Goal: Book appointment/travel/reservation

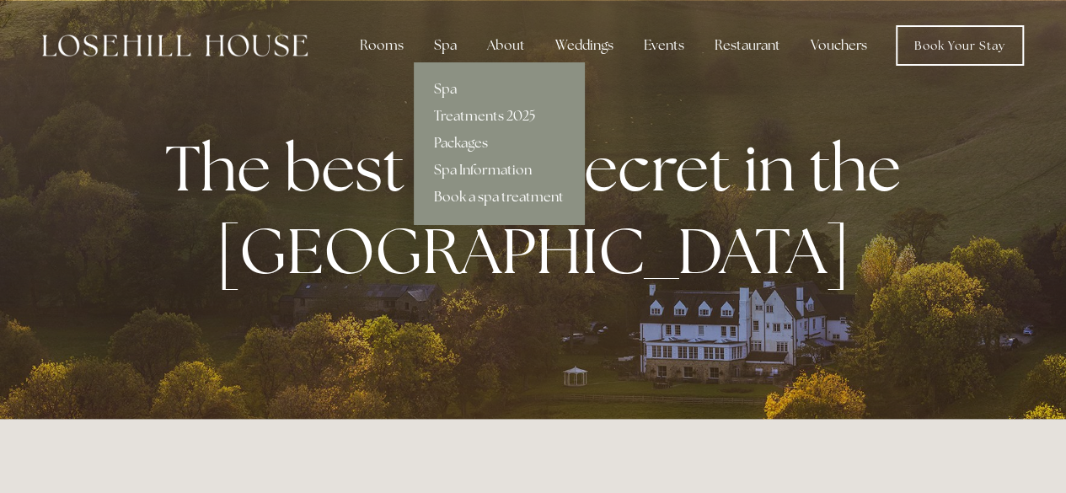
click at [448, 201] on link "Book a spa treatment" at bounding box center [499, 197] width 170 height 27
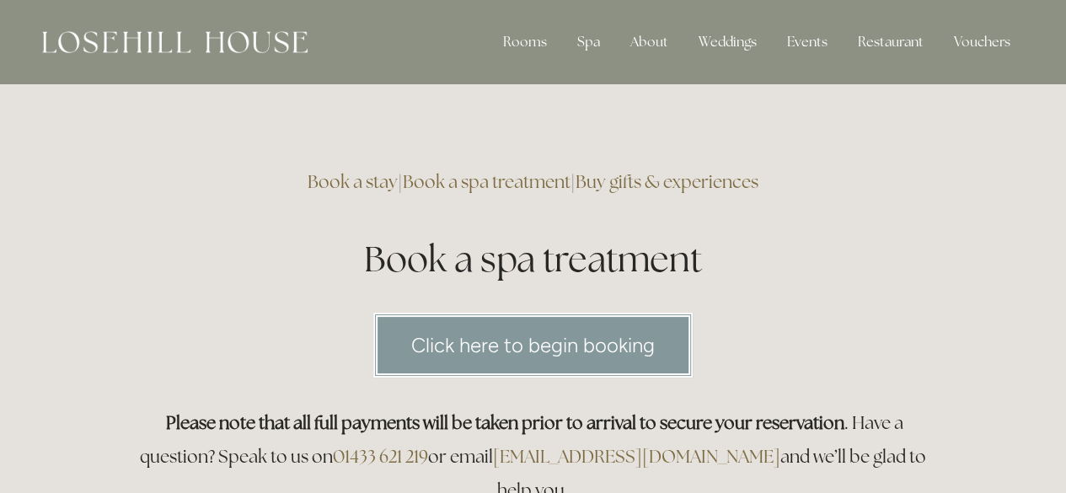
scroll to position [207, 0]
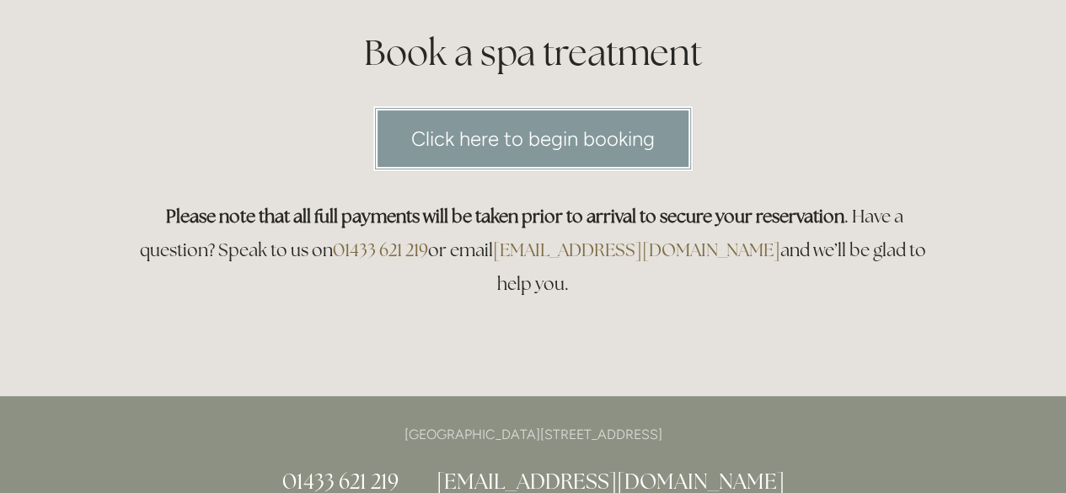
click at [529, 142] on link "Click here to begin booking" at bounding box center [533, 138] width 320 height 65
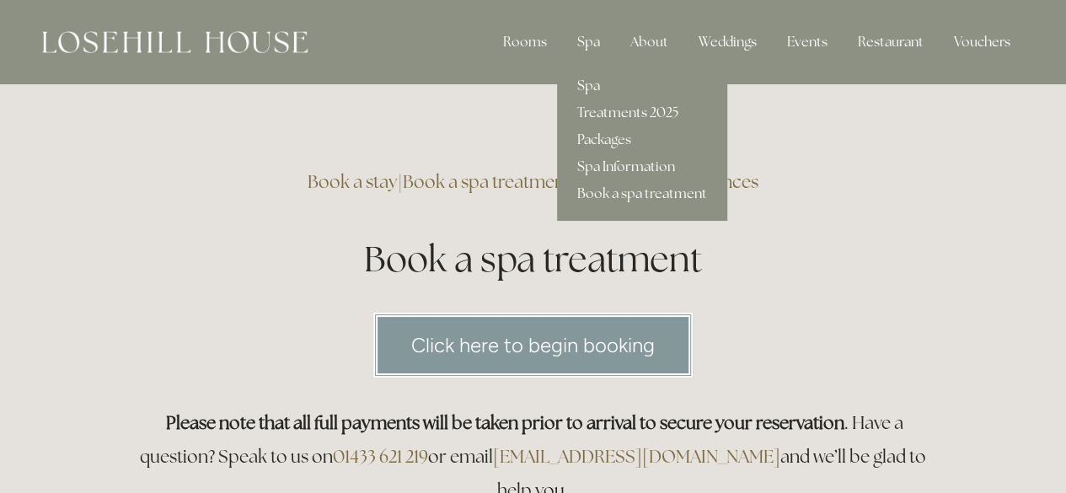
click at [599, 117] on link "Treatments 2025" at bounding box center [642, 112] width 170 height 27
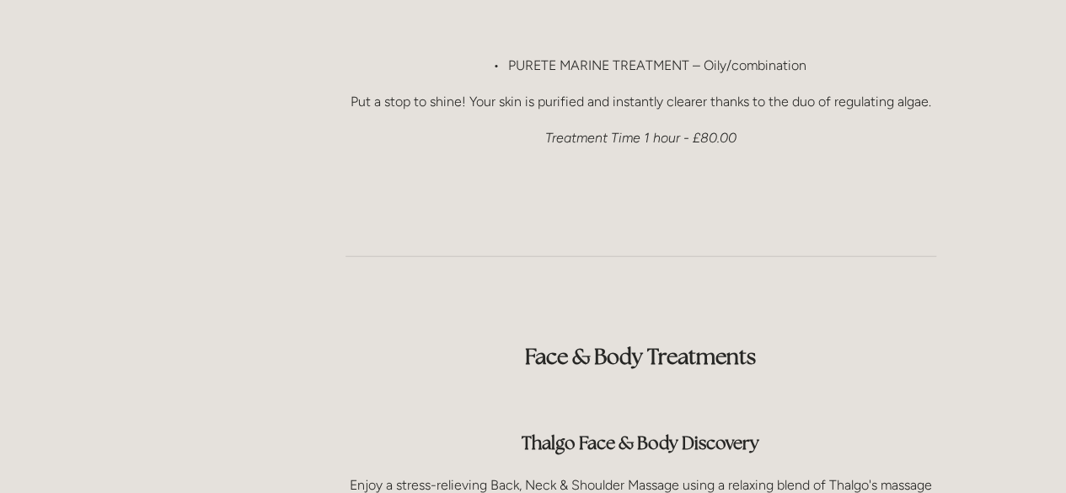
scroll to position [2038, 0]
